Goal: Task Accomplishment & Management: Use online tool/utility

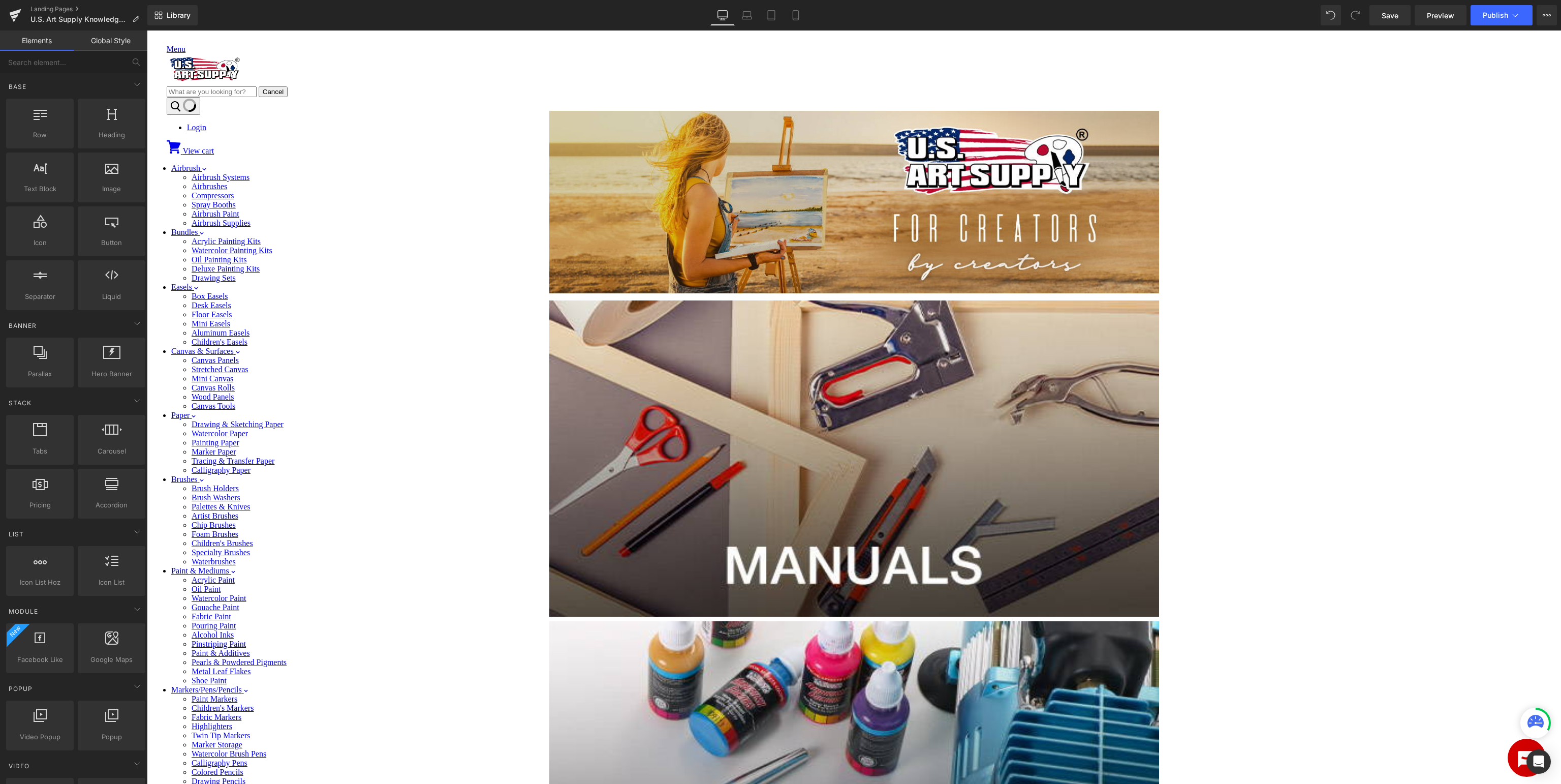
click at [146, 30] on span "Row" at bounding box center [146, 30] width 0 height 0
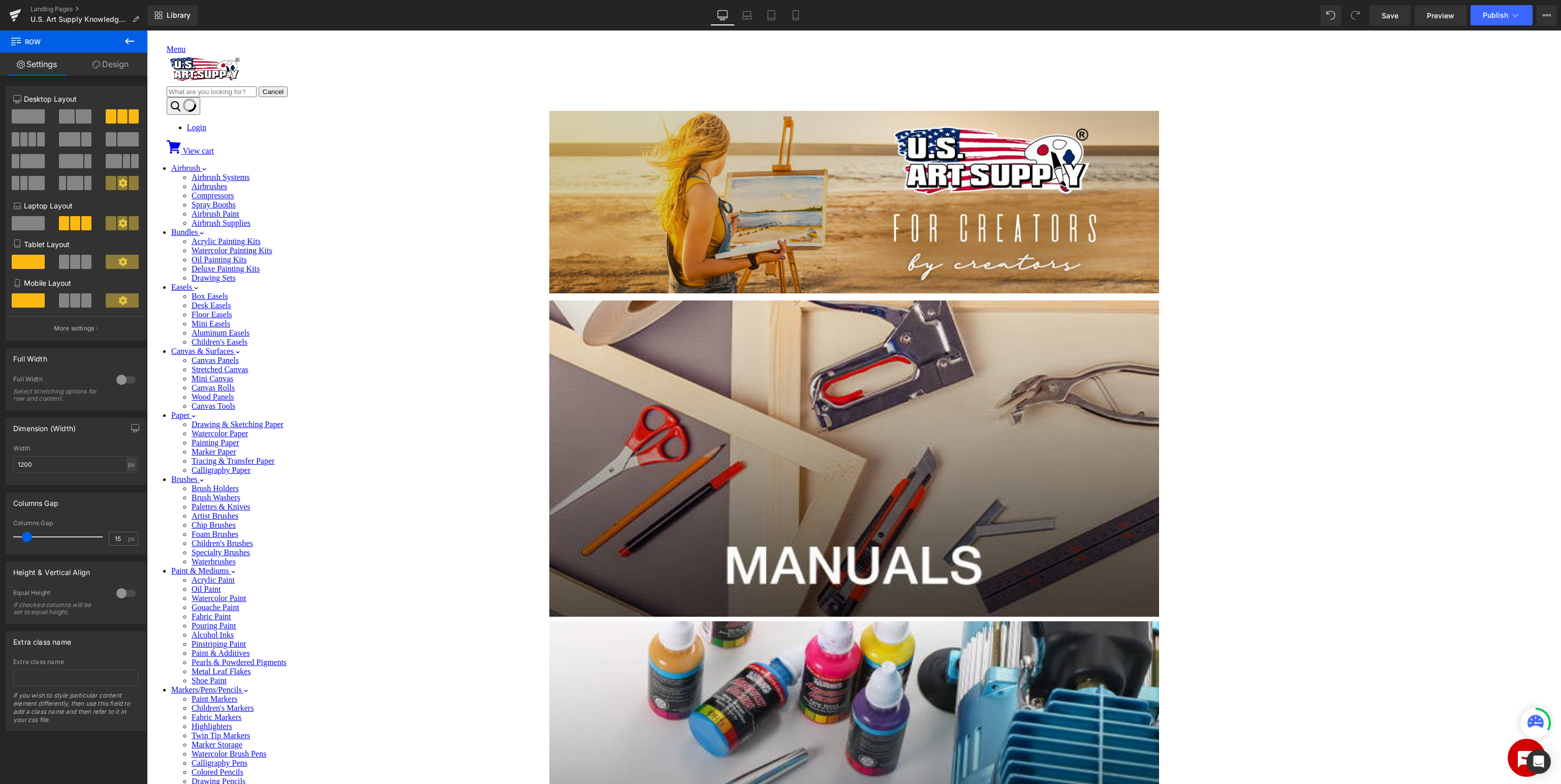
click at [63, 116] on span at bounding box center [67, 116] width 16 height 14
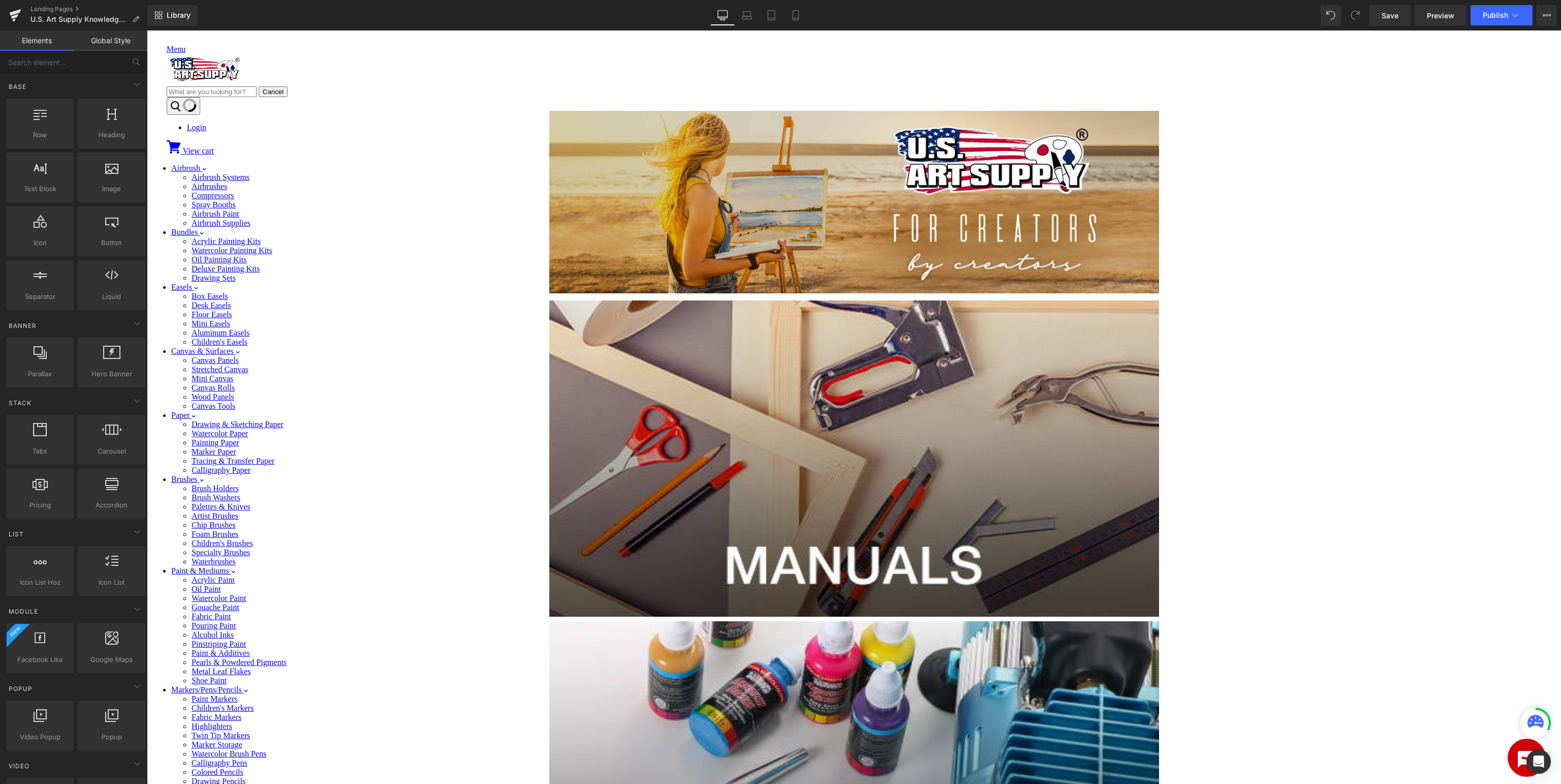
click at [1277, 358] on body "Menu Cancel Login View cart" at bounding box center [854, 799] width 1407 height 1530
click at [1501, 17] on span "Publish" at bounding box center [1496, 15] width 25 height 8
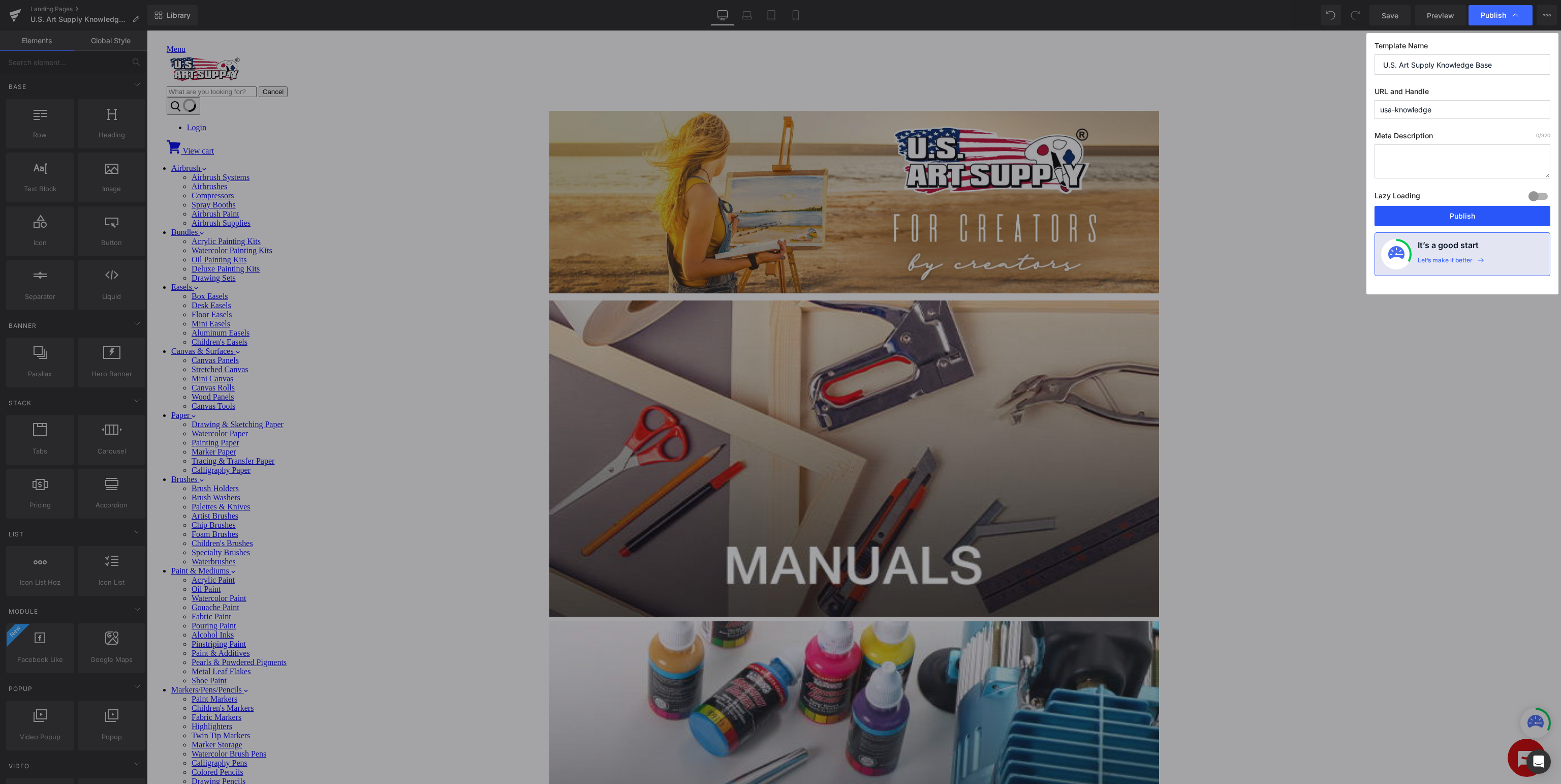
click at [1483, 215] on button "Publish" at bounding box center [1462, 215] width 176 height 21
